Goal: Task Accomplishment & Management: Manage account settings

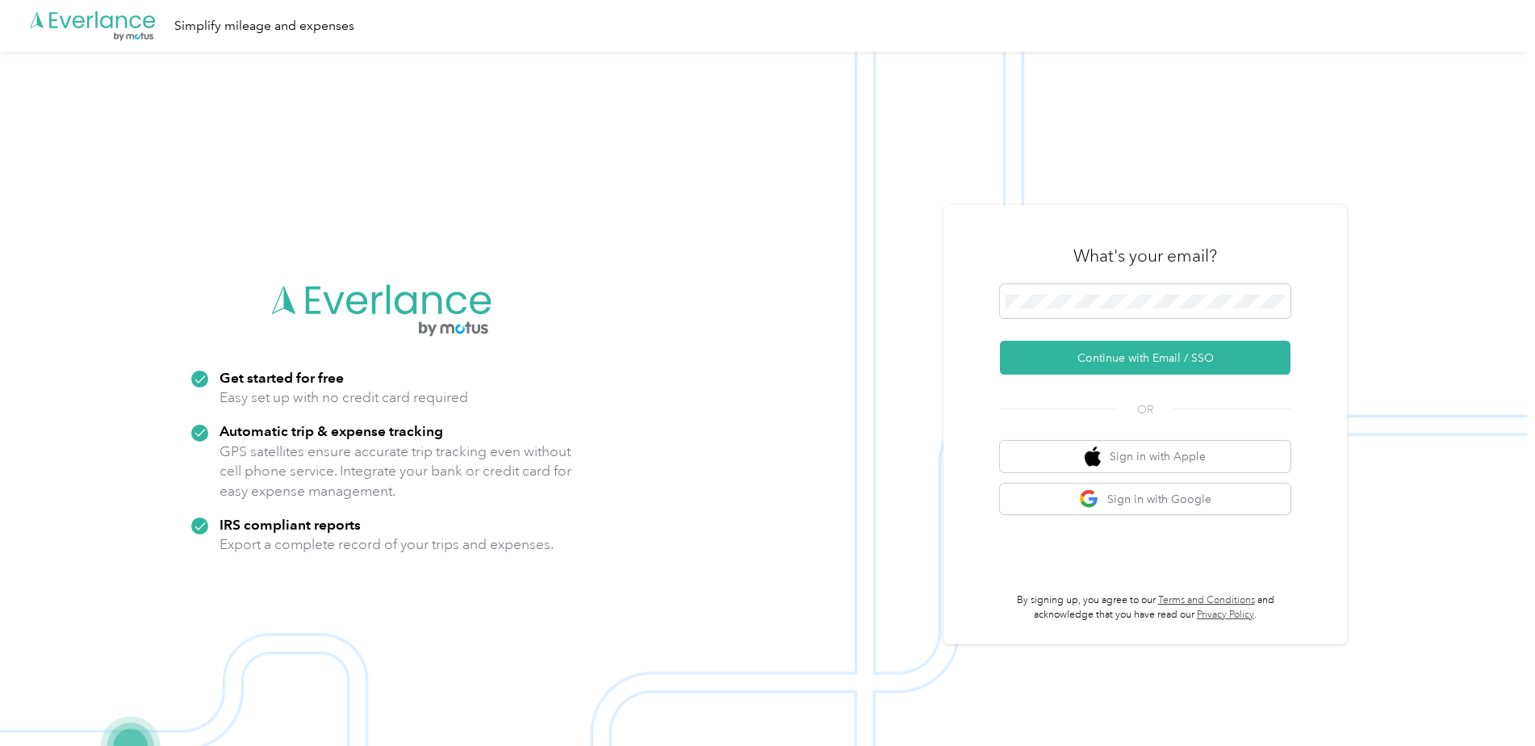
click at [1171, 282] on div "What's your email?" at bounding box center [1145, 256] width 290 height 56
click at [1162, 361] on button "Continue with Email / SSO" at bounding box center [1145, 357] width 290 height 34
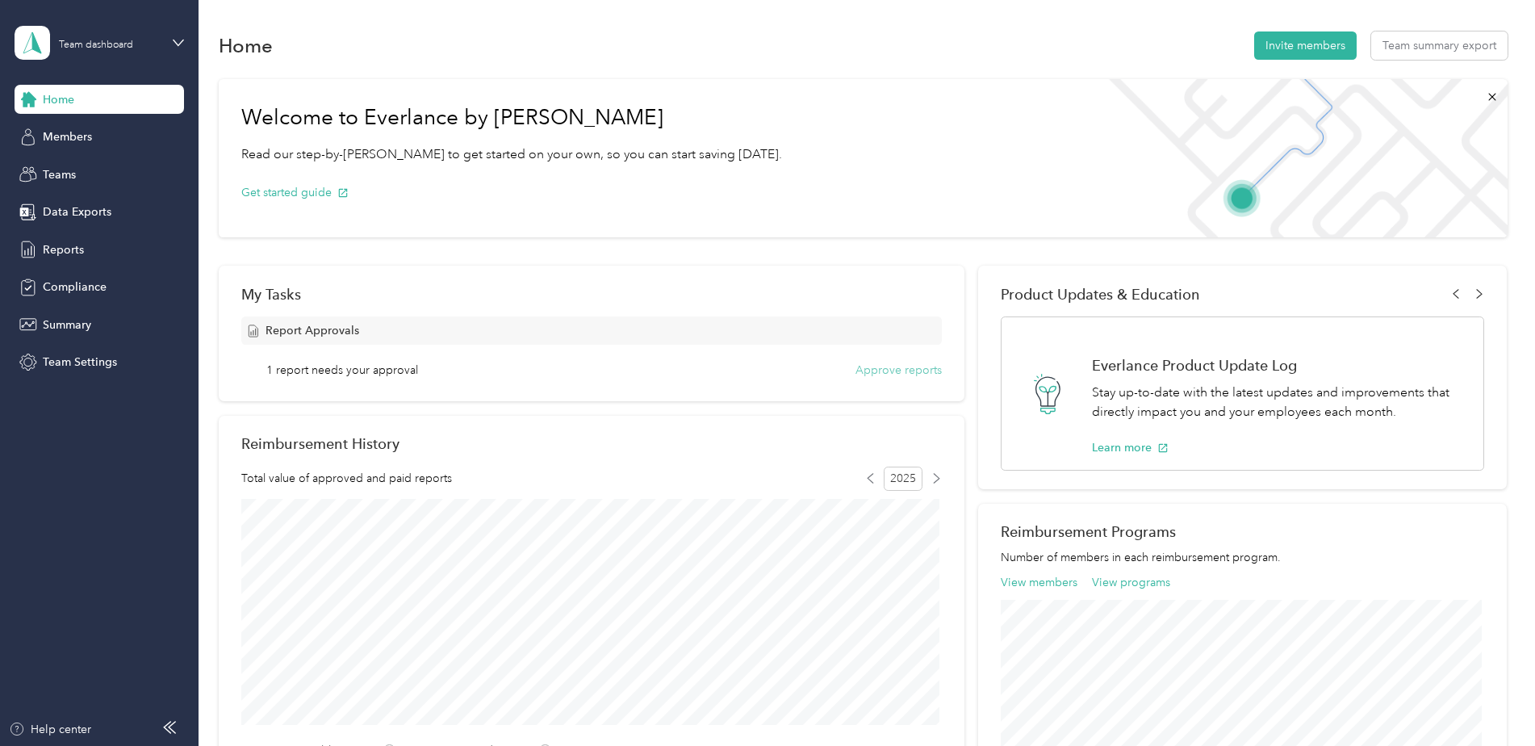
click at [889, 369] on button "Approve reports" at bounding box center [898, 369] width 86 height 17
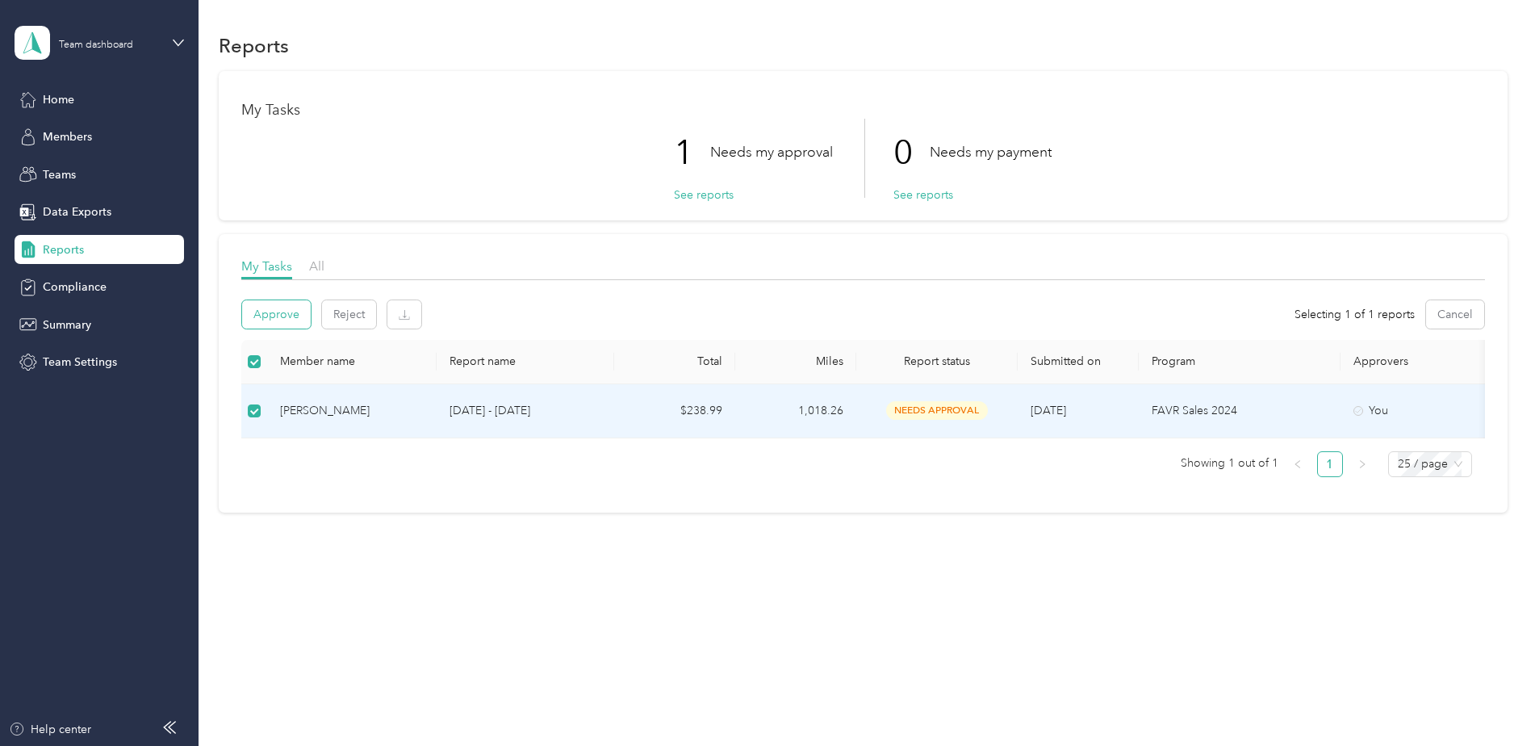
click at [288, 312] on button "Approve" at bounding box center [276, 314] width 69 height 28
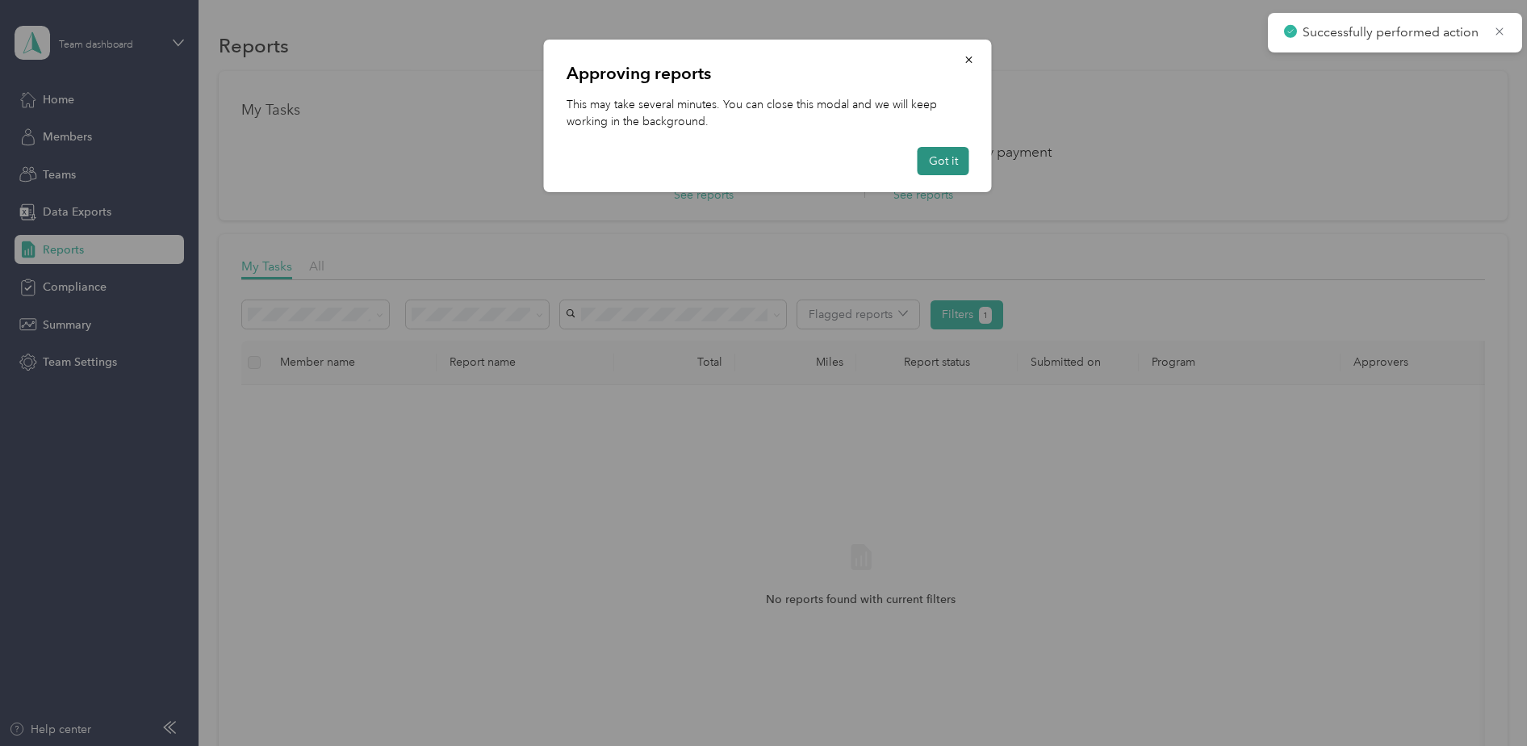
click at [959, 160] on button "Got it" at bounding box center [943, 161] width 52 height 28
